Goal: Complete application form: Complete application form

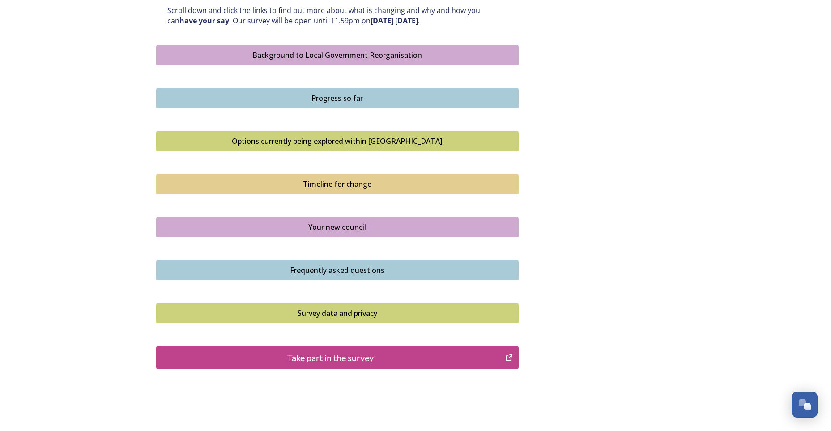
scroll to position [533, 0]
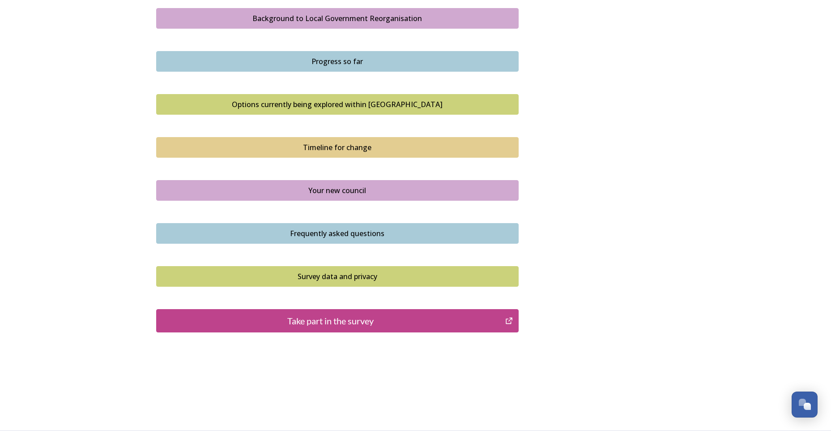
click at [341, 315] on div "Take part in the survey" at bounding box center [331, 320] width 340 height 13
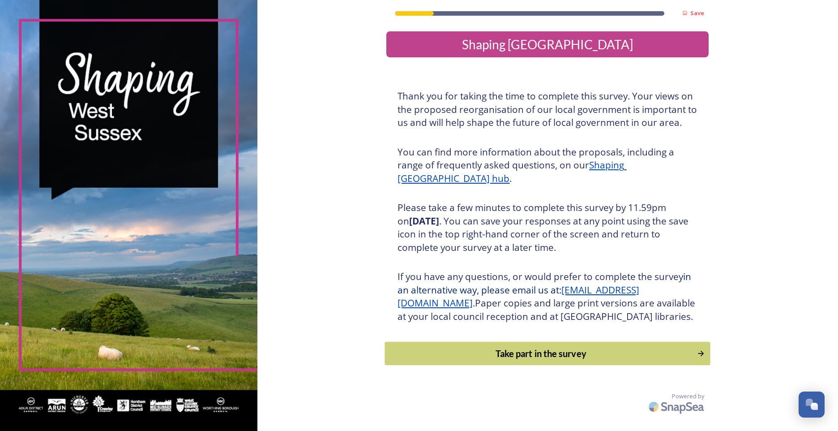
click at [573, 360] on div "Take part in the survey" at bounding box center [541, 353] width 303 height 13
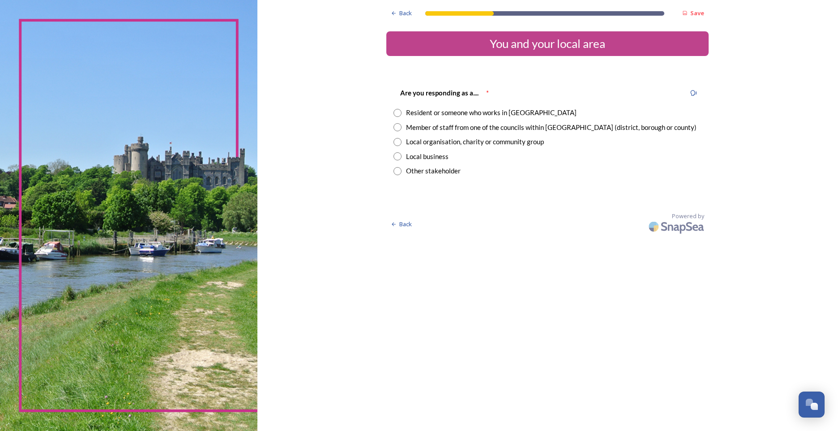
click at [399, 111] on input "radio" at bounding box center [398, 113] width 8 height 8
radio input "true"
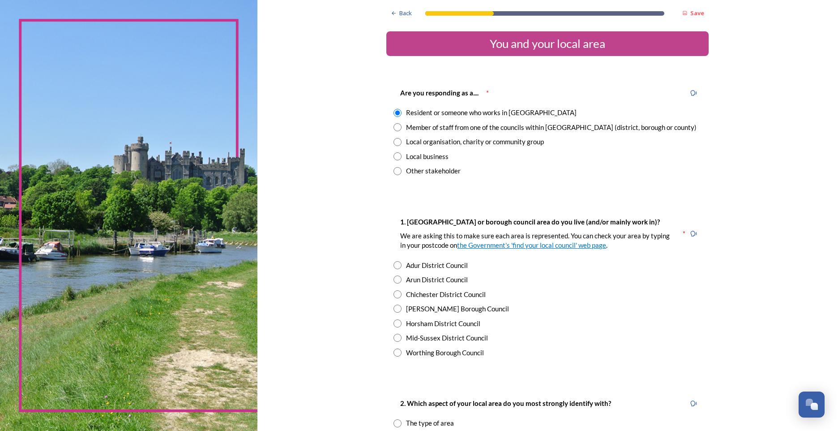
click at [394, 266] on input "radio" at bounding box center [398, 265] width 8 height 8
radio input "true"
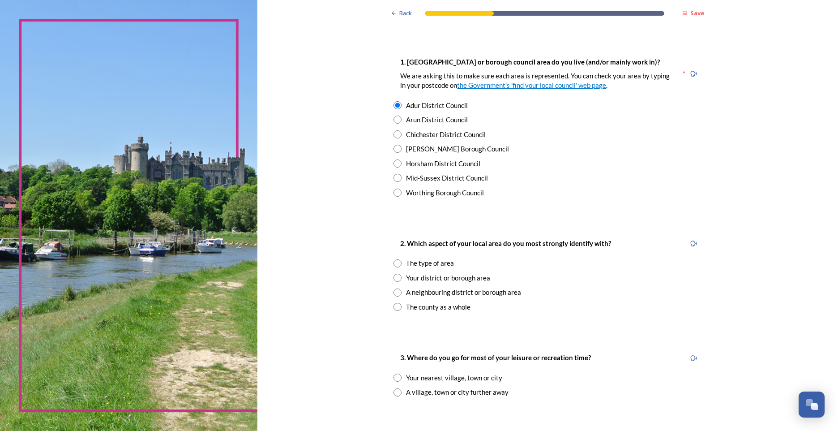
scroll to position [179, 0]
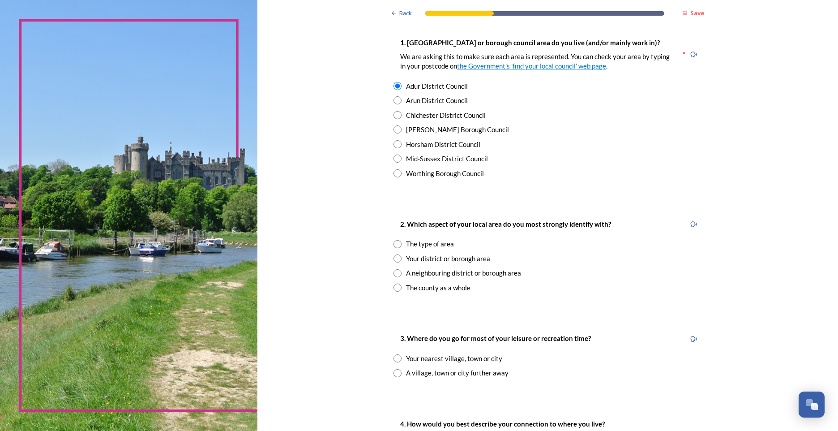
click at [394, 245] on input "radio" at bounding box center [398, 244] width 8 height 8
radio input "true"
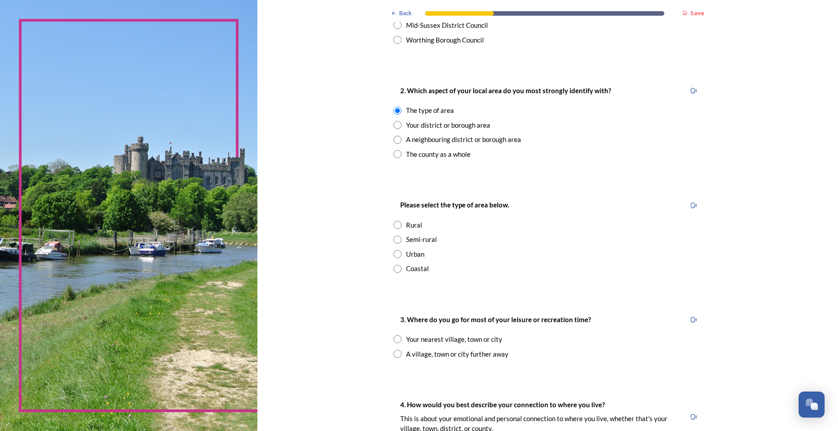
scroll to position [313, 0]
click at [395, 236] on input "radio" at bounding box center [398, 239] width 8 height 8
radio input "true"
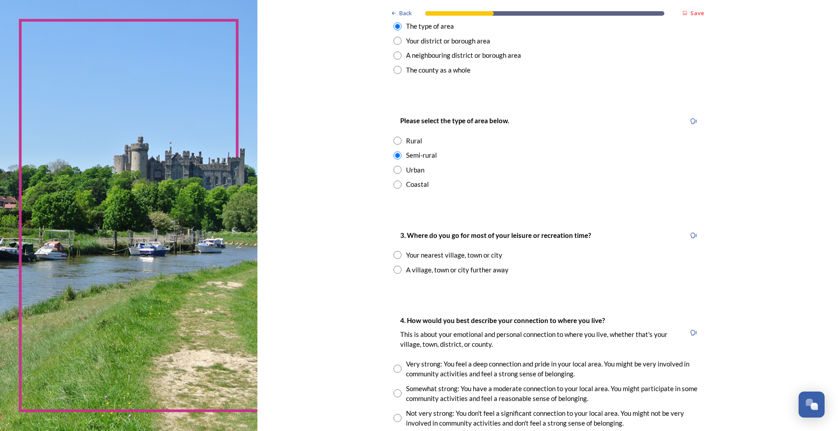
scroll to position [403, 0]
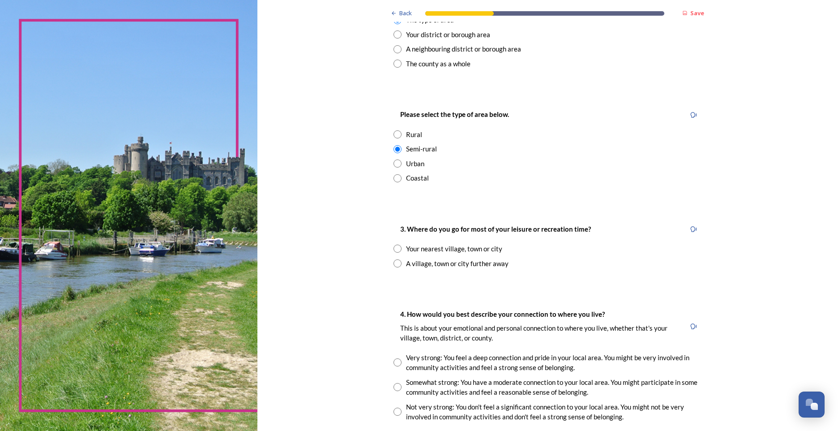
click at [394, 261] on input "radio" at bounding box center [398, 263] width 8 height 8
radio input "true"
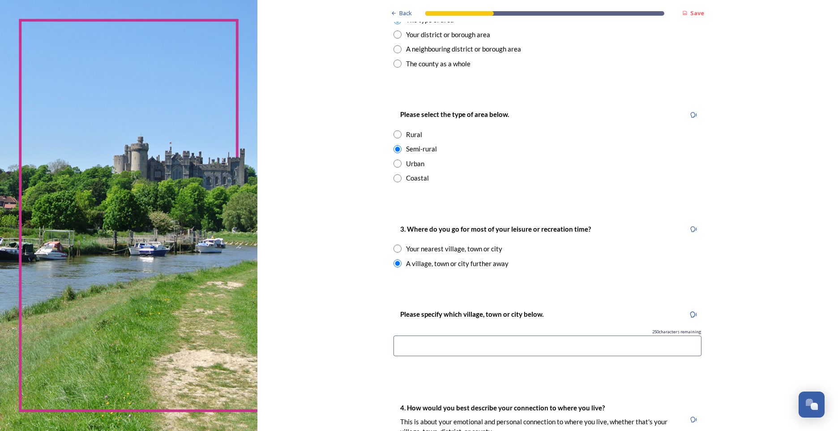
click at [447, 346] on input at bounding box center [548, 345] width 308 height 21
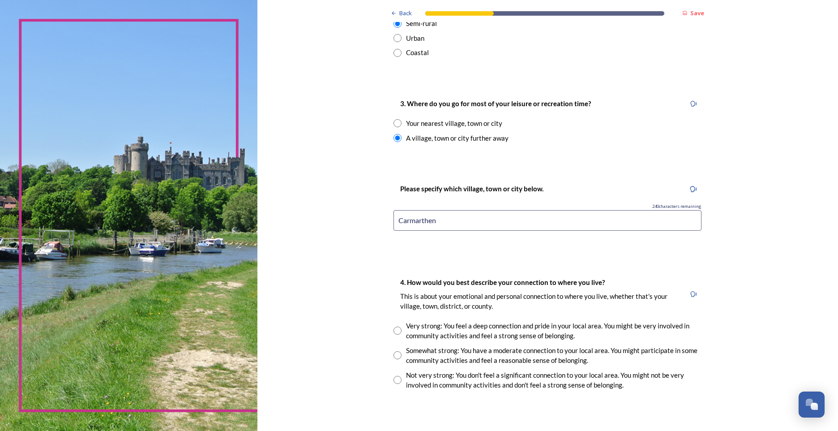
scroll to position [537, 0]
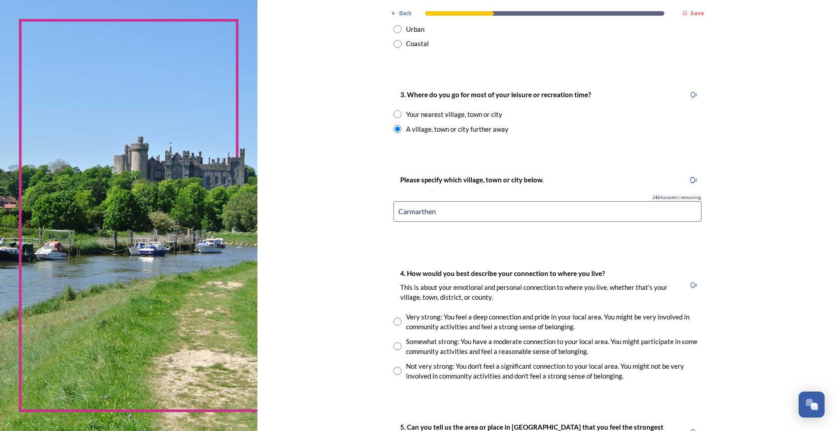
type input "Carmarthen"
click at [394, 369] on input "radio" at bounding box center [398, 371] width 8 height 8
radio input "true"
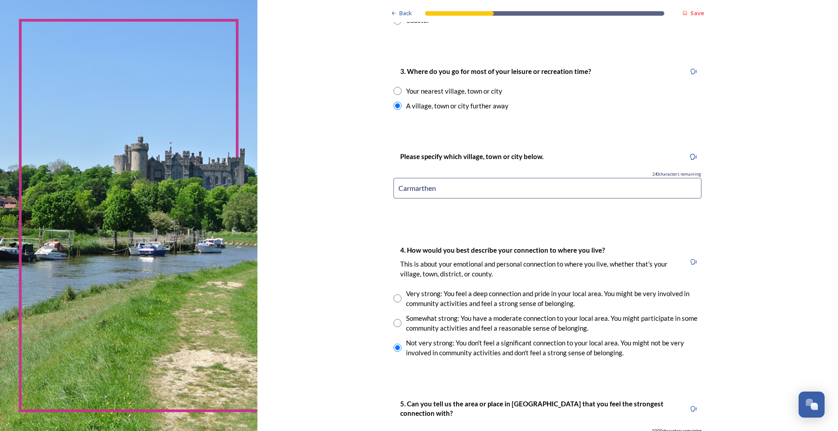
scroll to position [672, 0]
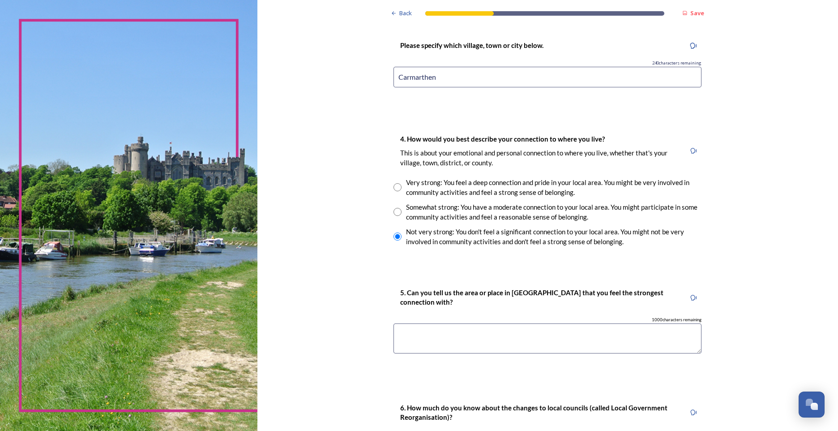
click at [411, 340] on textarea at bounding box center [548, 338] width 308 height 30
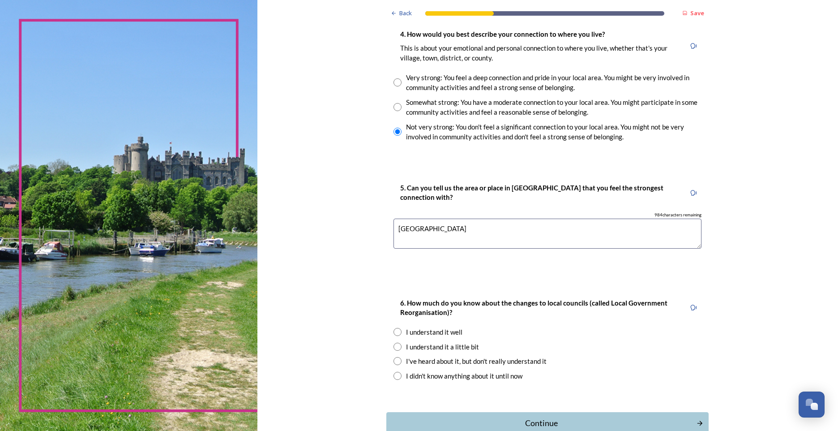
scroll to position [806, 0]
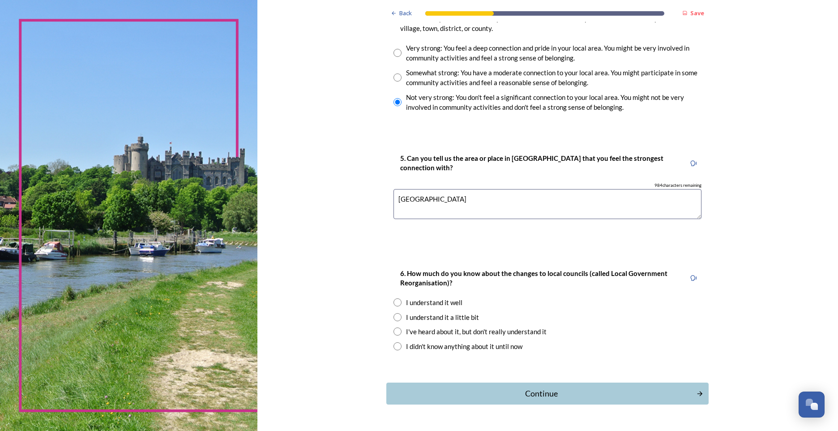
type textarea "Sompting VILLAGE"
click at [395, 301] on input "radio" at bounding box center [398, 302] width 8 height 8
radio input "true"
click at [556, 398] on div "Continue" at bounding box center [541, 393] width 303 height 12
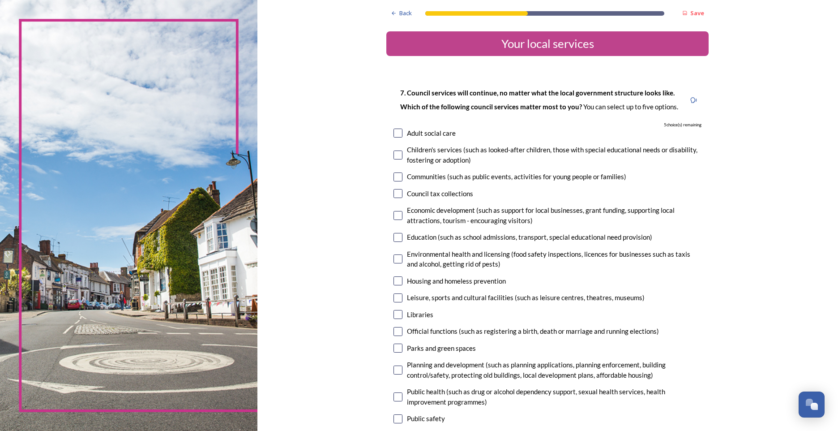
click at [394, 132] on input "checkbox" at bounding box center [398, 133] width 9 height 9
checkbox input "true"
drag, startPoint x: 393, startPoint y: 153, endPoint x: 394, endPoint y: 159, distance: 6.3
click at [394, 155] on input "checkbox" at bounding box center [398, 154] width 9 height 9
checkbox input "true"
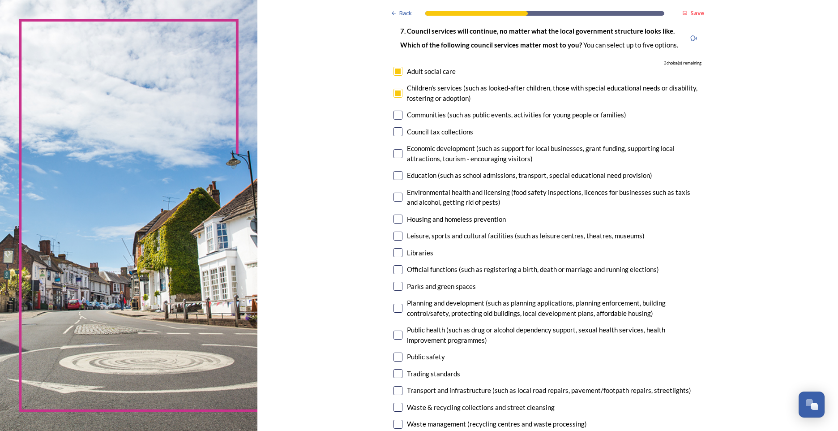
scroll to position [90, 0]
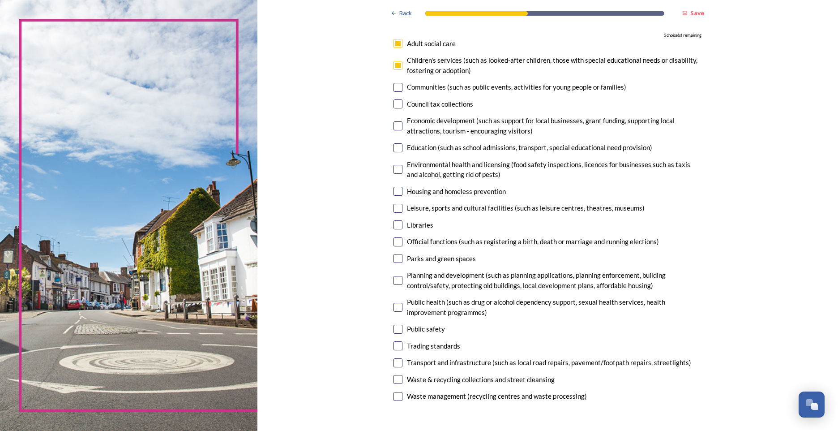
click at [395, 277] on input "checkbox" at bounding box center [398, 280] width 9 height 9
checkbox input "true"
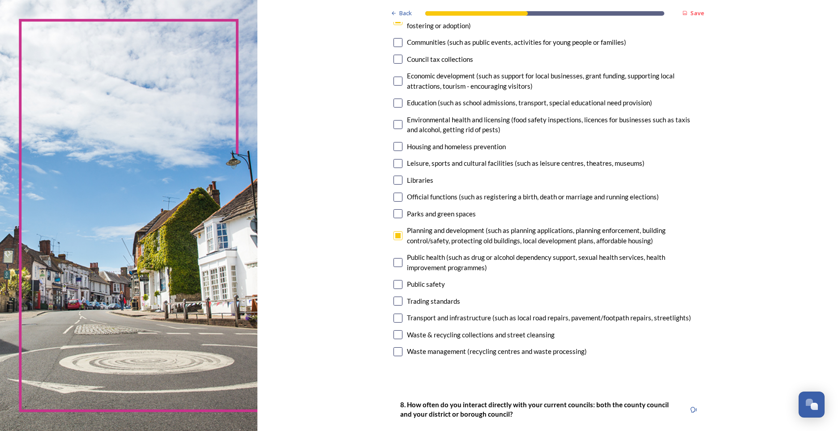
click at [396, 265] on input "checkbox" at bounding box center [398, 262] width 9 height 9
checkbox input "true"
click at [397, 315] on input "checkbox" at bounding box center [398, 317] width 9 height 9
checkbox input "true"
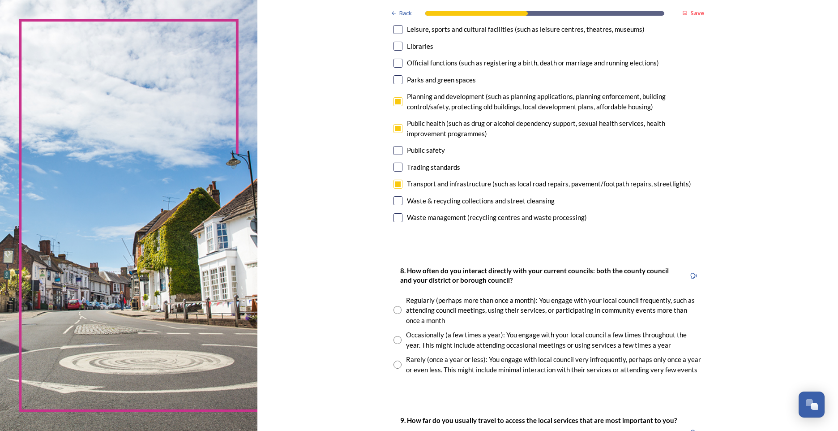
scroll to position [269, 0]
click at [398, 362] on input "radio" at bounding box center [398, 364] width 8 height 8
radio input "true"
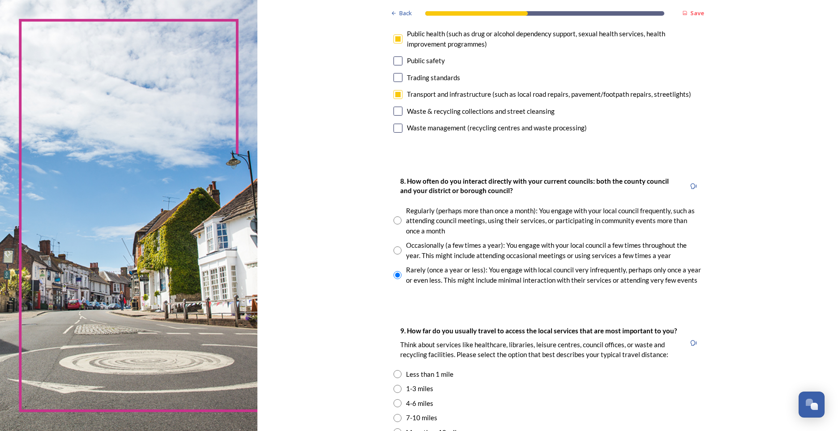
scroll to position [403, 0]
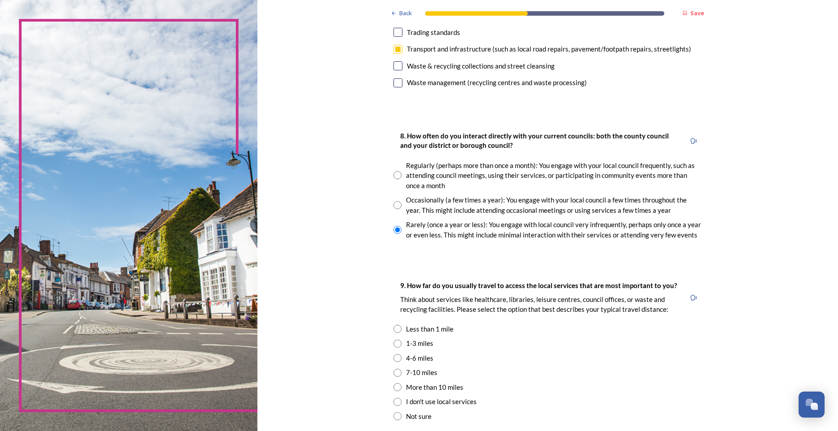
click at [395, 341] on input "radio" at bounding box center [398, 343] width 8 height 8
radio input "true"
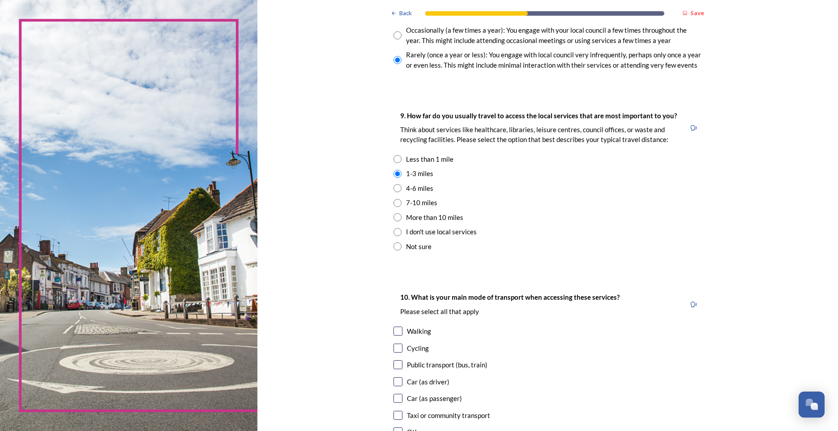
scroll to position [582, 0]
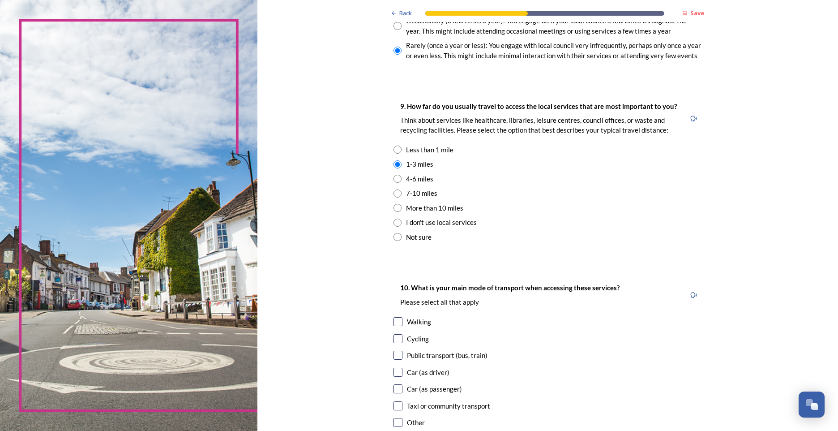
click at [395, 374] on input "checkbox" at bounding box center [398, 372] width 9 height 9
checkbox input "true"
click at [397, 390] on input "checkbox" at bounding box center [398, 388] width 9 height 9
checkbox input "true"
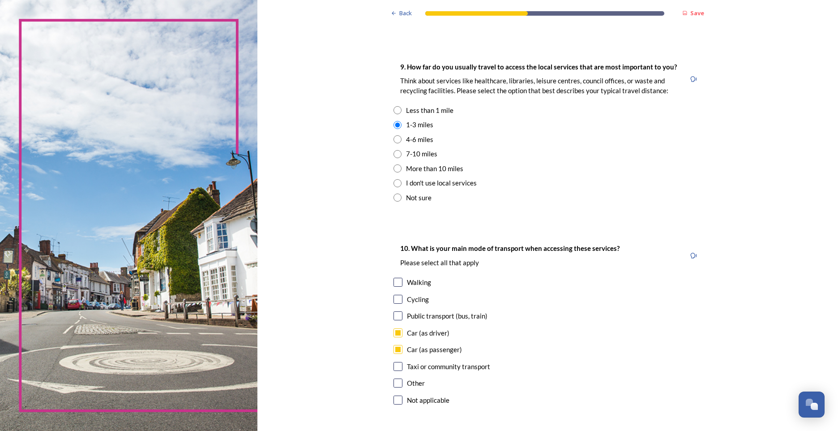
scroll to position [672, 0]
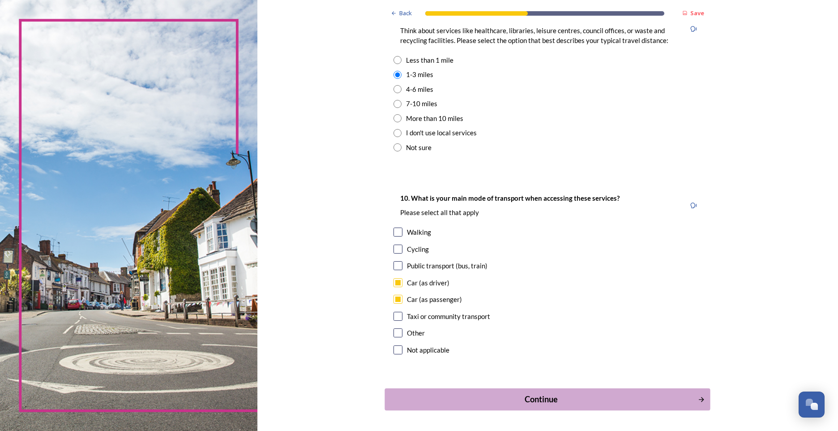
click at [529, 400] on div "Continue" at bounding box center [541, 399] width 303 height 12
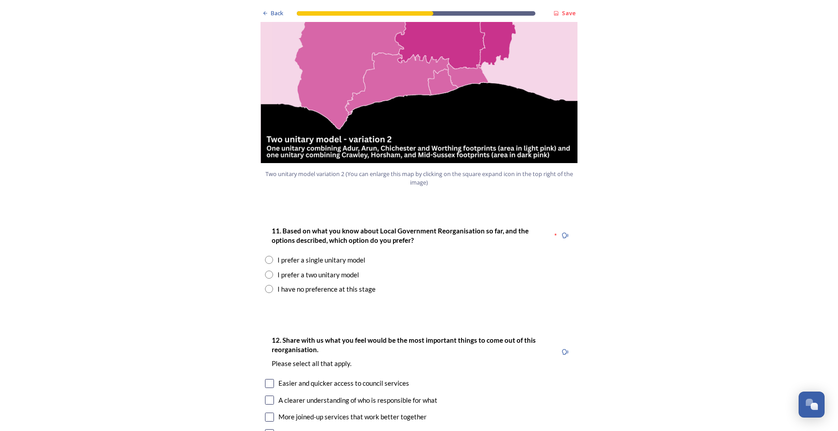
scroll to position [1030, 0]
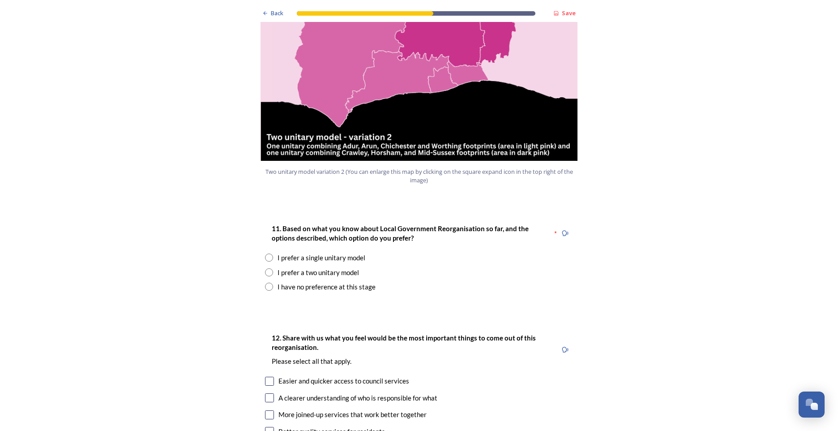
click at [265, 253] on input "radio" at bounding box center [269, 257] width 8 height 8
radio input "true"
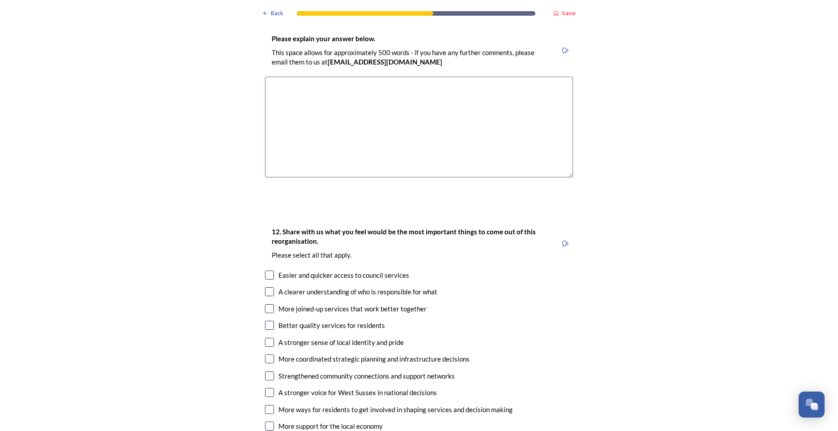
scroll to position [1343, 0]
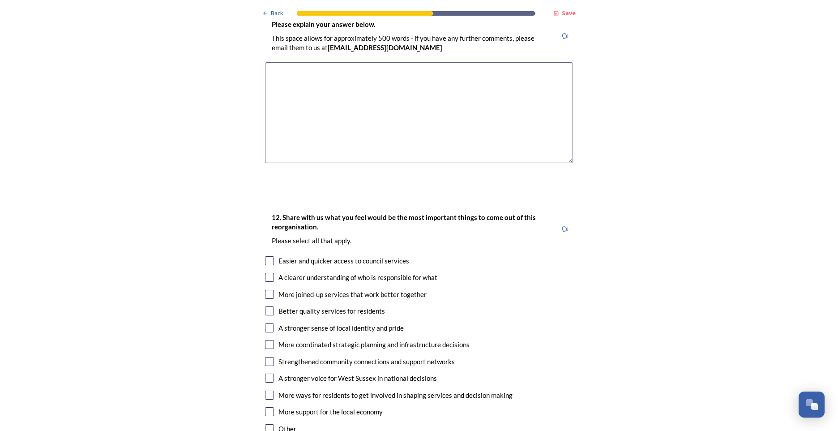
click at [265, 256] on input "checkbox" at bounding box center [269, 260] width 9 height 9
checkbox input "true"
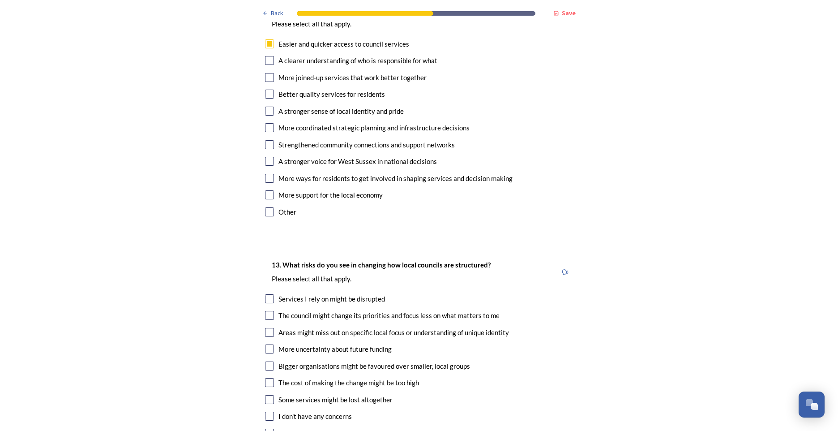
scroll to position [1612, 0]
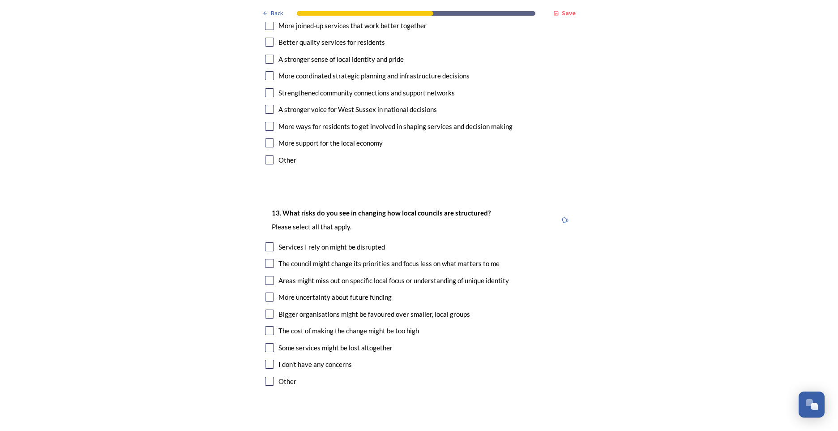
click at [267, 259] on input "checkbox" at bounding box center [269, 263] width 9 height 9
checkbox input "true"
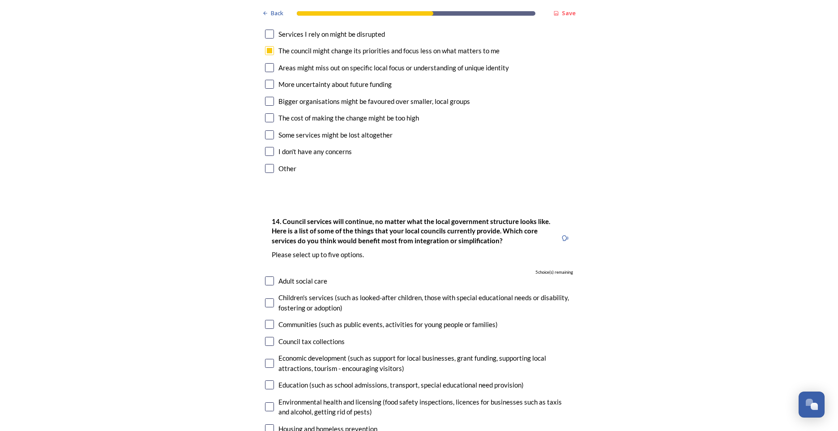
scroll to position [1881, 0]
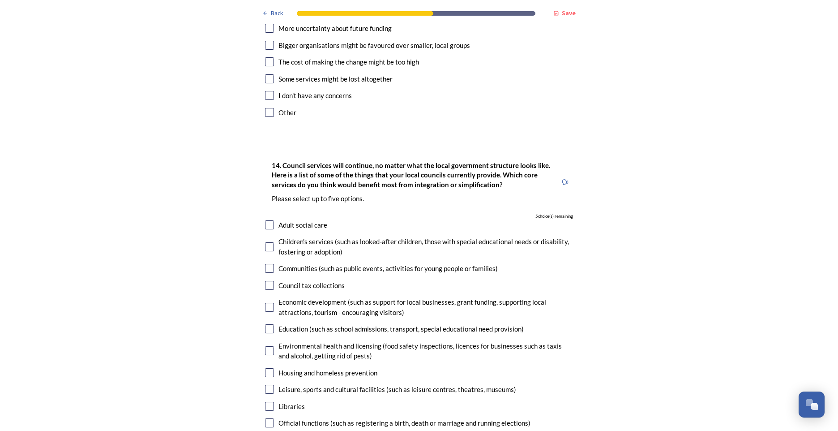
click at [269, 220] on input "checkbox" at bounding box center [269, 224] width 9 height 9
checkbox input "true"
click at [267, 242] on input "checkbox" at bounding box center [269, 246] width 9 height 9
checkbox input "true"
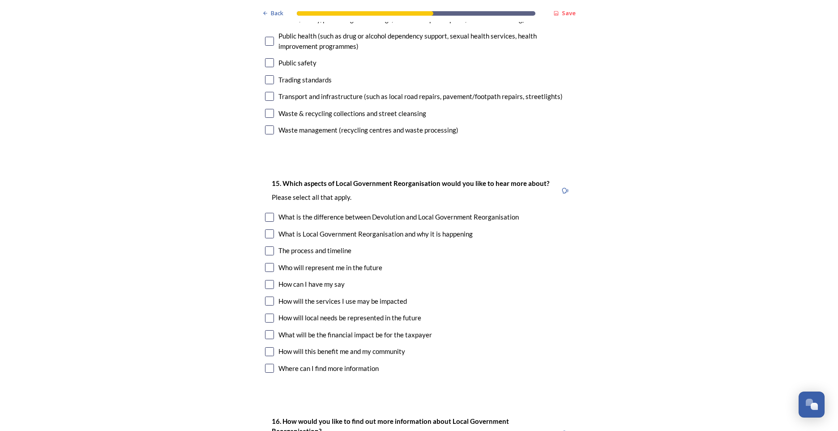
scroll to position [2328, 0]
click at [268, 212] on input "checkbox" at bounding box center [269, 216] width 9 height 9
checkbox input "true"
click at [265, 246] on input "checkbox" at bounding box center [269, 250] width 9 height 9
checkbox input "true"
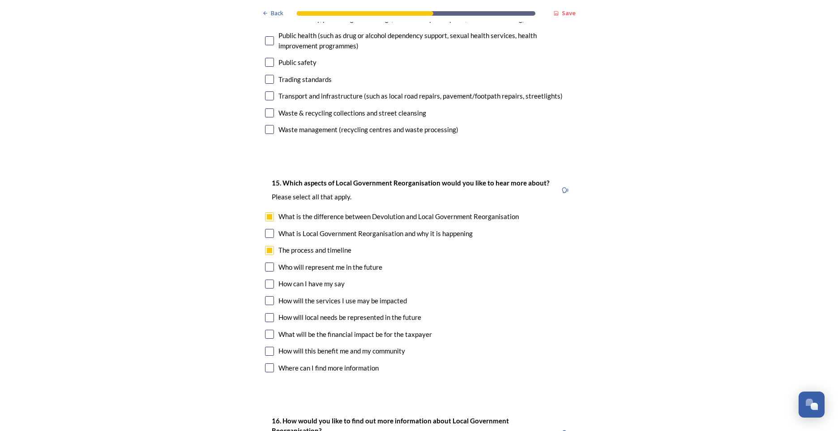
click at [269, 262] on input "checkbox" at bounding box center [269, 266] width 9 height 9
checkbox input "true"
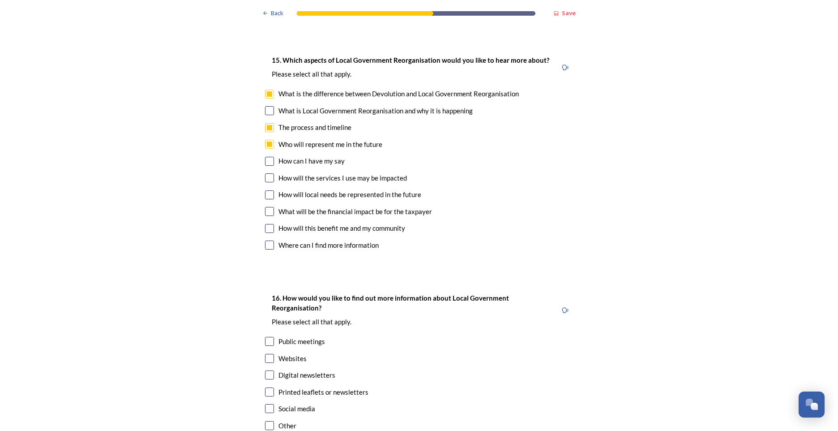
scroll to position [2532, 0]
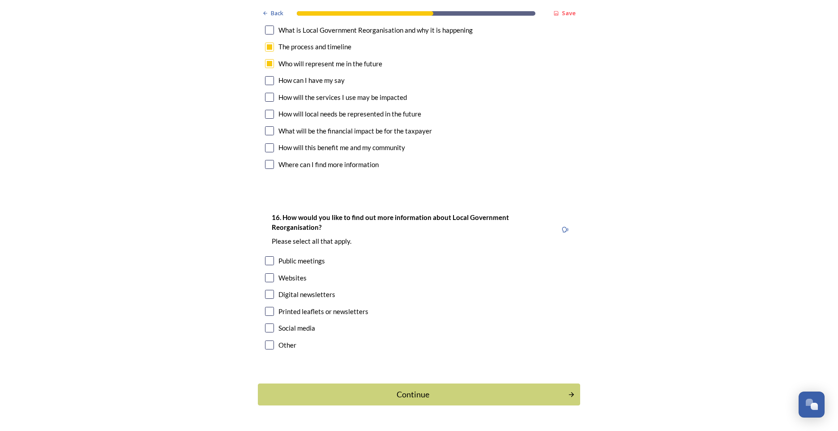
click at [266, 290] on input "checkbox" at bounding box center [269, 294] width 9 height 9
checkbox input "true"
click at [419, 388] on div "Continue" at bounding box center [412, 394] width 303 height 12
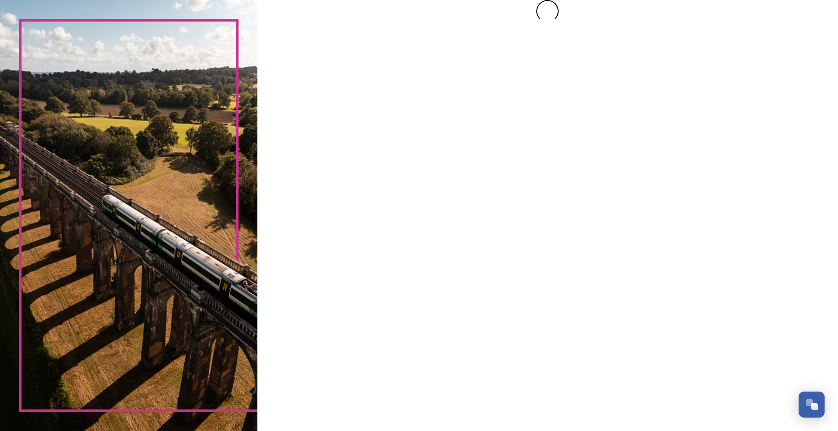
scroll to position [0, 0]
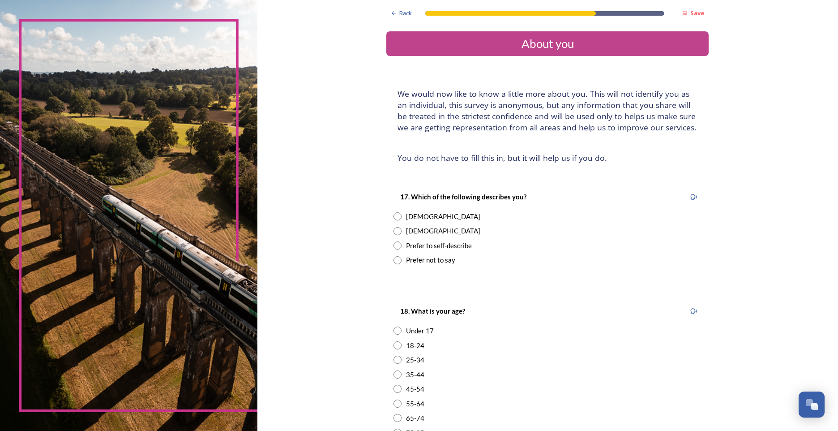
click at [395, 215] on input "radio" at bounding box center [398, 216] width 8 height 8
radio input "true"
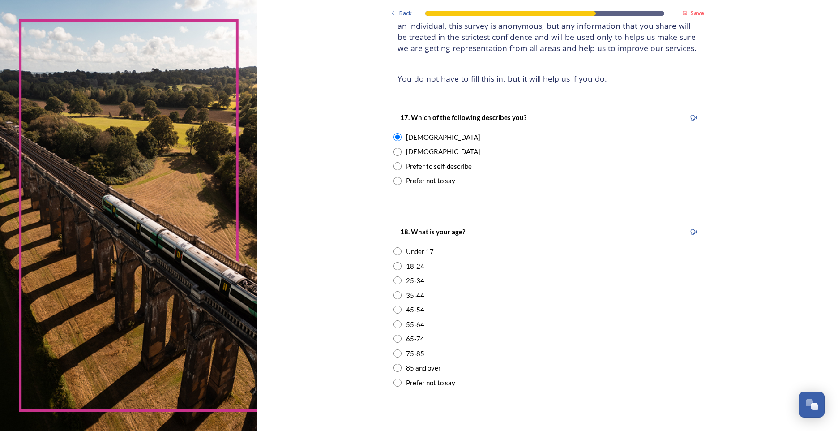
scroll to position [90, 0]
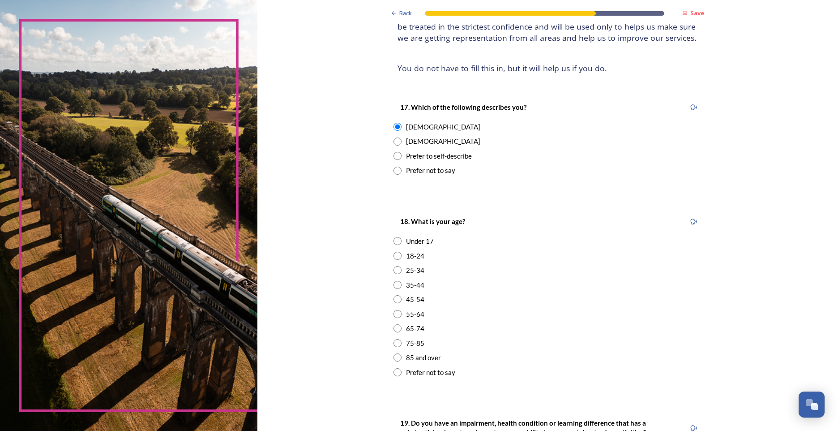
click at [394, 300] on input "radio" at bounding box center [398, 299] width 8 height 8
radio input "true"
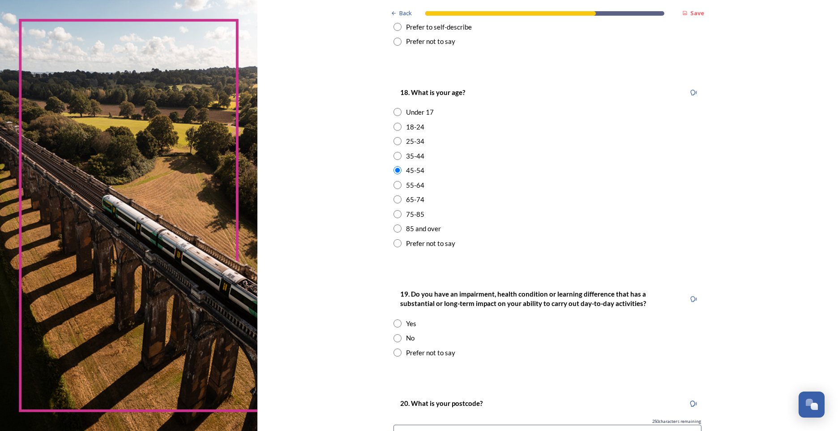
scroll to position [224, 0]
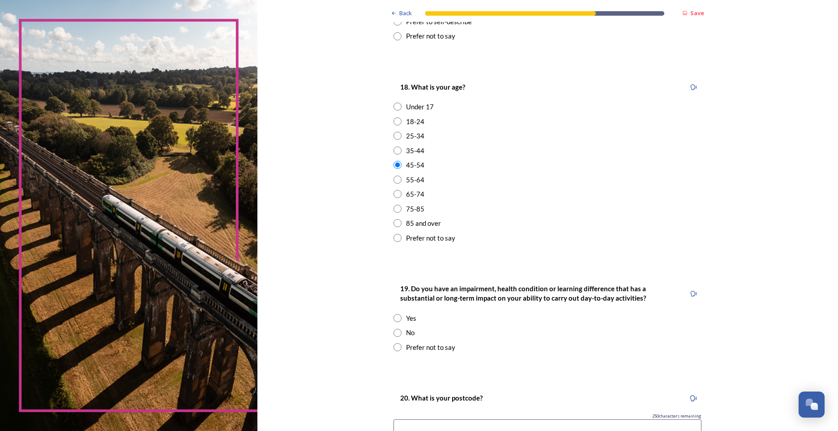
click at [395, 318] on input "radio" at bounding box center [398, 318] width 8 height 8
radio input "true"
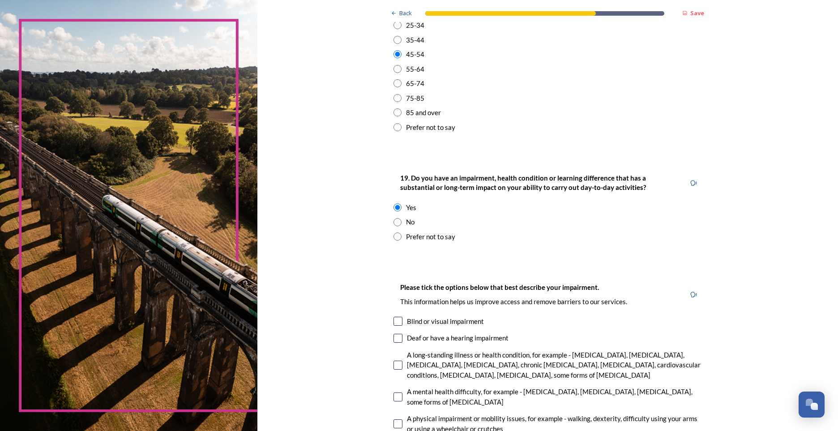
scroll to position [403, 0]
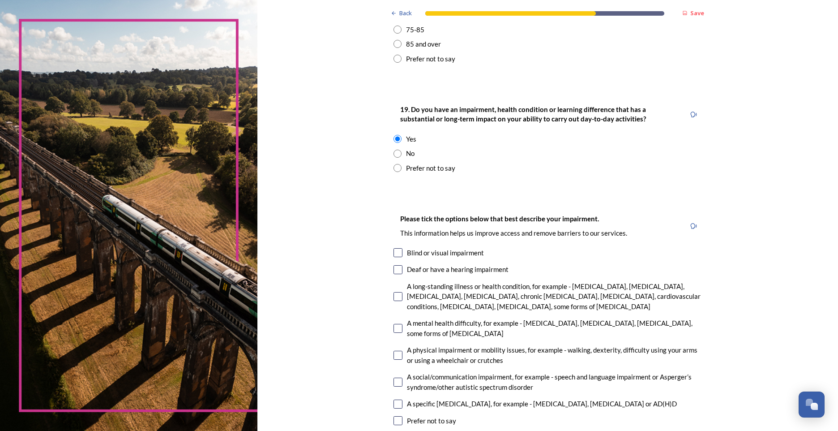
click at [394, 294] on input "checkbox" at bounding box center [398, 296] width 9 height 9
checkbox input "true"
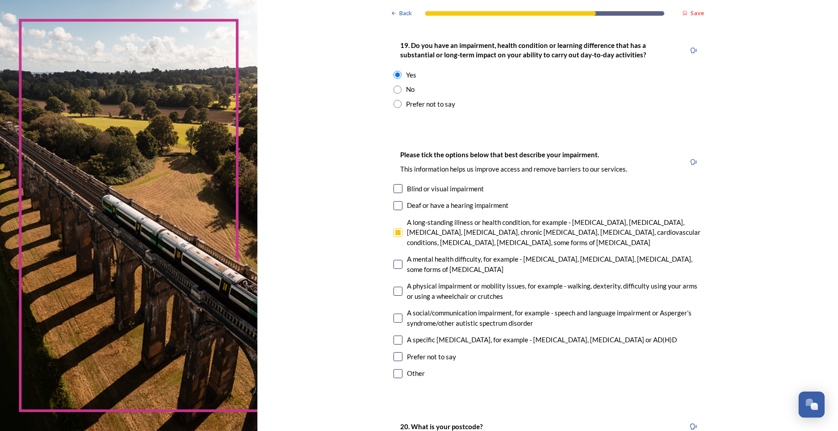
scroll to position [493, 0]
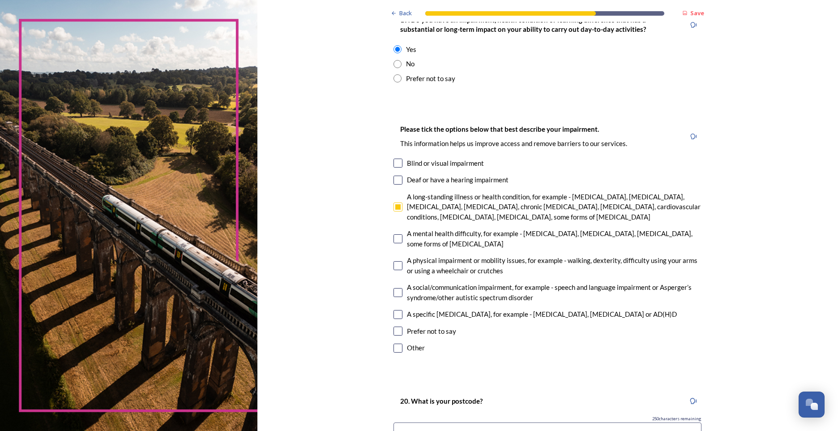
click at [396, 263] on input "checkbox" at bounding box center [398, 265] width 9 height 9
drag, startPoint x: 393, startPoint y: 264, endPoint x: 397, endPoint y: 272, distance: 8.8
click at [394, 265] on input "checkbox" at bounding box center [398, 265] width 9 height 9
checkbox input "false"
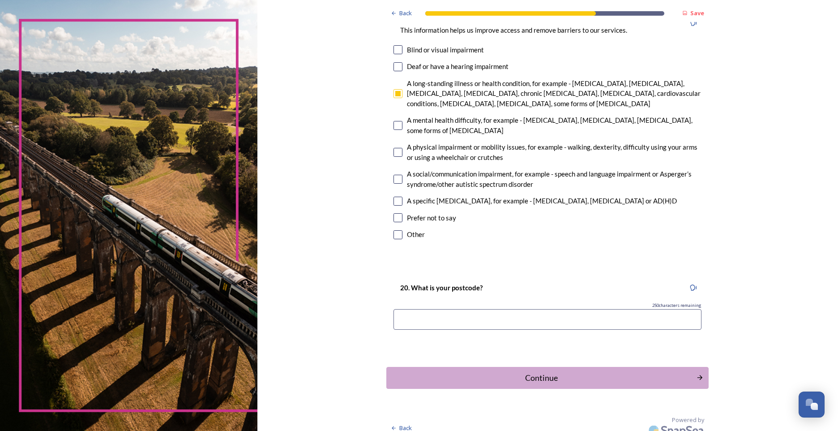
scroll to position [616, 0]
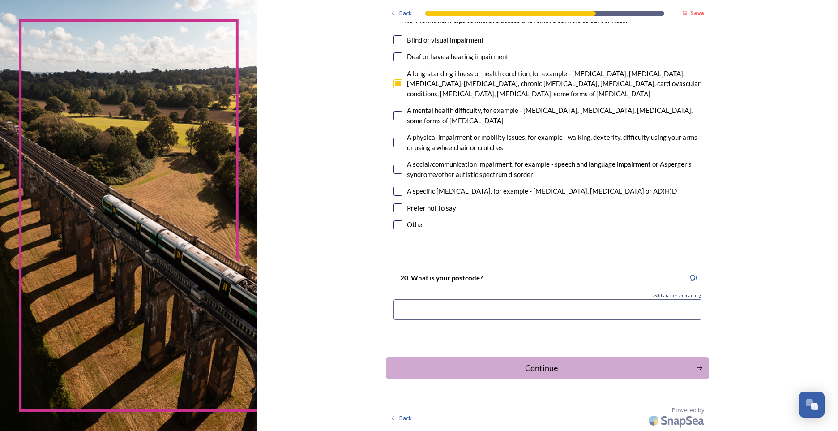
click at [504, 313] on input at bounding box center [548, 309] width 308 height 21
type input "BN15 0BH"
click at [562, 365] on div "Continue" at bounding box center [541, 368] width 303 height 12
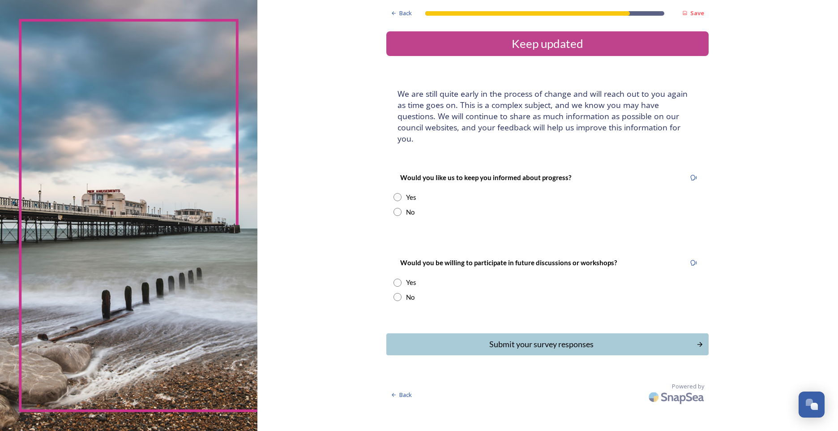
click at [397, 193] on input "radio" at bounding box center [398, 197] width 8 height 8
radio input "true"
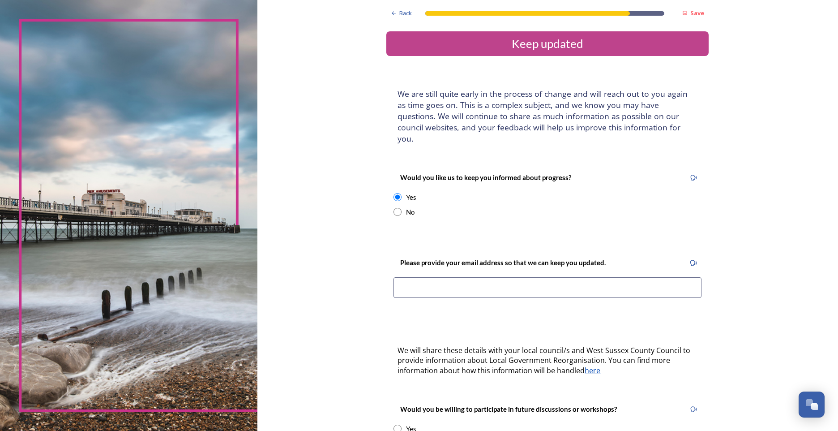
click at [469, 277] on input at bounding box center [548, 287] width 308 height 21
drag, startPoint x: 467, startPoint y: 310, endPoint x: 463, endPoint y: 305, distance: 6.7
click at [467, 309] on div "Back Save Keep updated We are still quite early in the process of change and wi…" at bounding box center [547, 276] width 322 height 553
click at [394, 208] on input "radio" at bounding box center [398, 212] width 8 height 8
radio input "true"
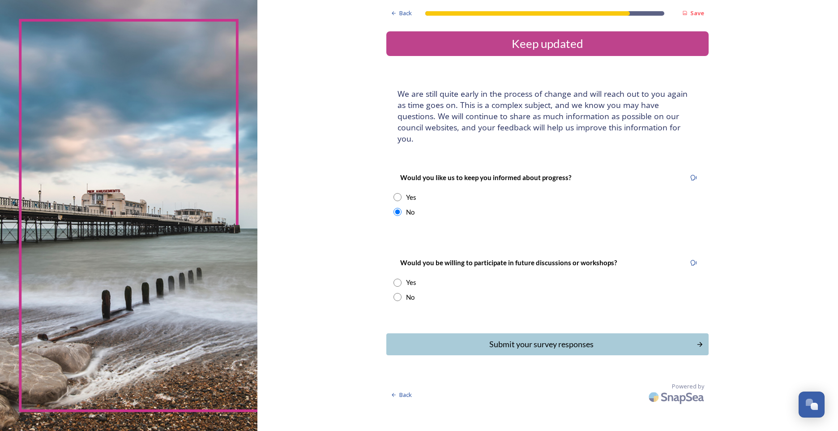
click at [395, 279] on input "radio" at bounding box center [398, 283] width 8 height 8
radio input "true"
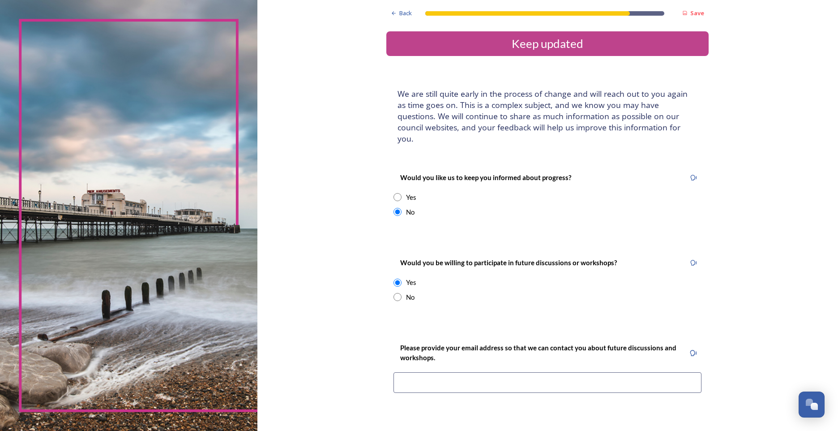
click at [398, 293] on input "radio" at bounding box center [398, 297] width 8 height 8
radio input "true"
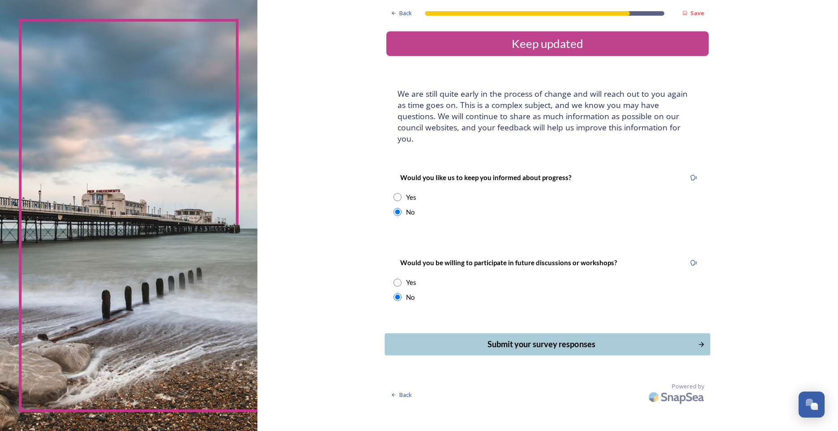
click at [578, 338] on div "Submit your survey responses" at bounding box center [541, 344] width 303 height 12
